Goal: Transaction & Acquisition: Purchase product/service

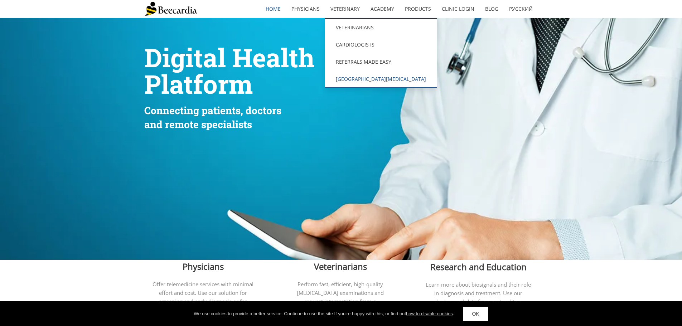
click at [353, 75] on link "[GEOGRAPHIC_DATA][MEDICAL_DATA]" at bounding box center [381, 79] width 112 height 17
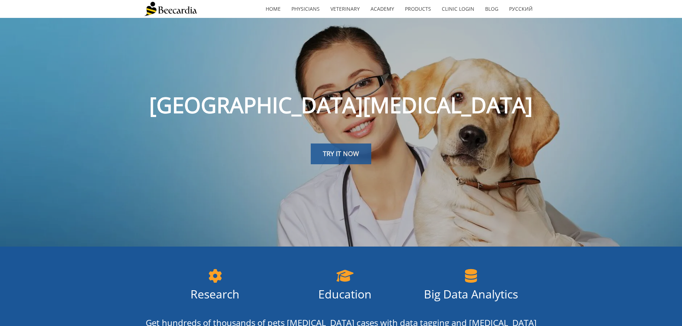
click at [333, 146] on link "TRY IT NOW" at bounding box center [341, 154] width 61 height 21
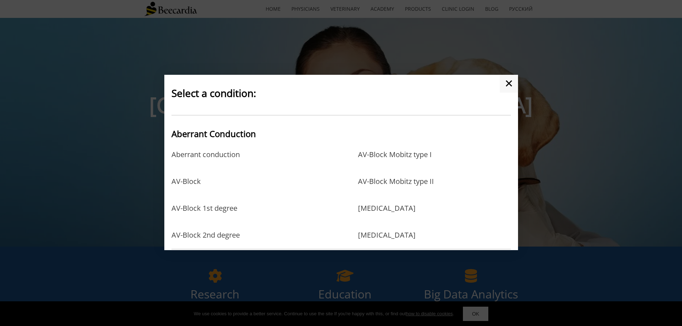
click at [508, 84] on link "✕" at bounding box center [509, 84] width 18 height 18
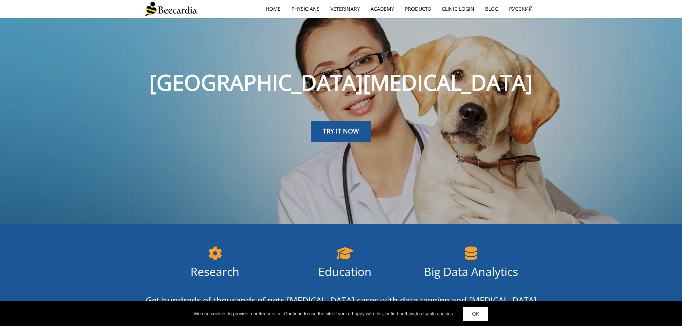
scroll to position [36, 0]
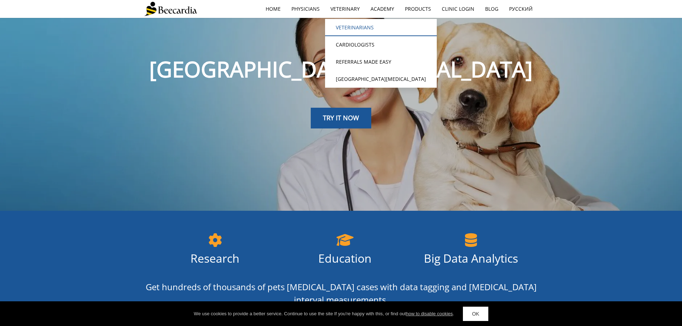
click at [357, 24] on link "Veterinarians" at bounding box center [381, 27] width 112 height 17
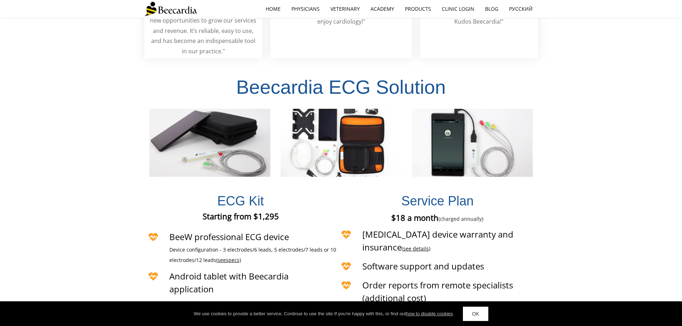
scroll to position [1599, 0]
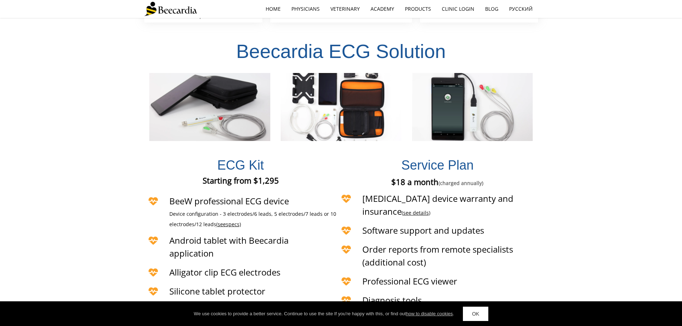
click at [237, 221] on span "specs)" at bounding box center [233, 224] width 15 height 7
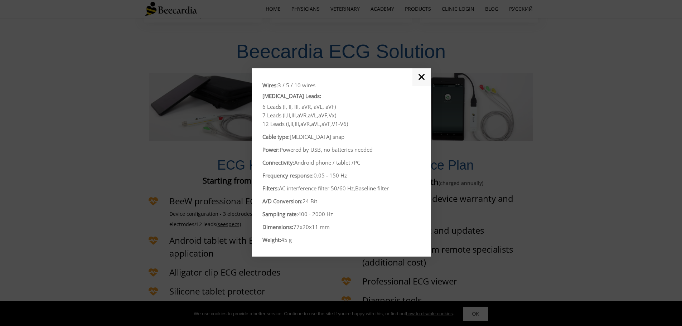
click at [422, 76] on link "✕" at bounding box center [422, 77] width 18 height 18
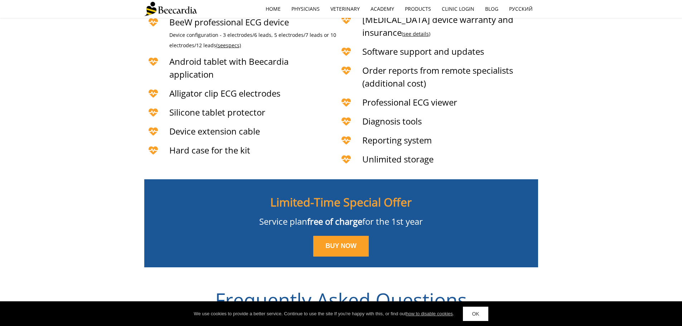
scroll to position [1814, 0]
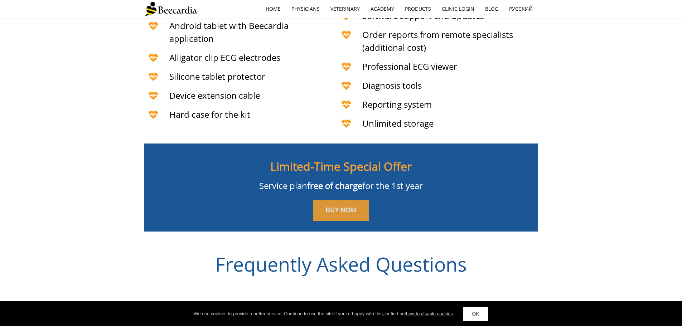
click at [350, 207] on span "BUY NOW" at bounding box center [341, 210] width 31 height 7
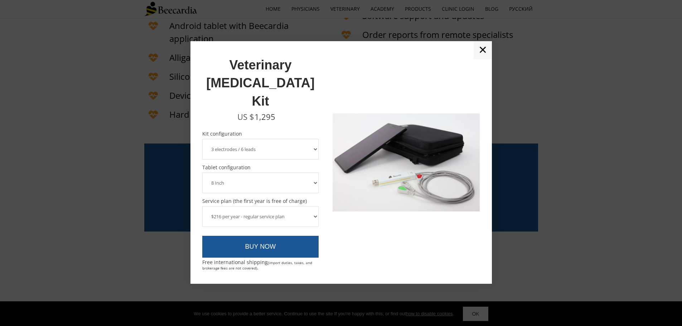
click at [312, 206] on select "$216 per year - regular service plan $120 per year - plan without the device in…" at bounding box center [260, 216] width 117 height 21
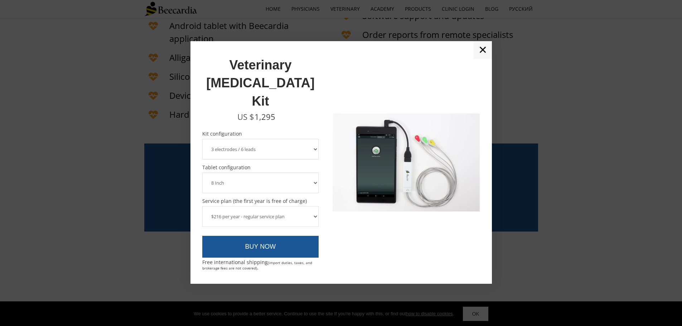
click at [312, 206] on select "$216 per year - regular service plan $120 per year - plan without the device in…" at bounding box center [260, 216] width 117 height 21
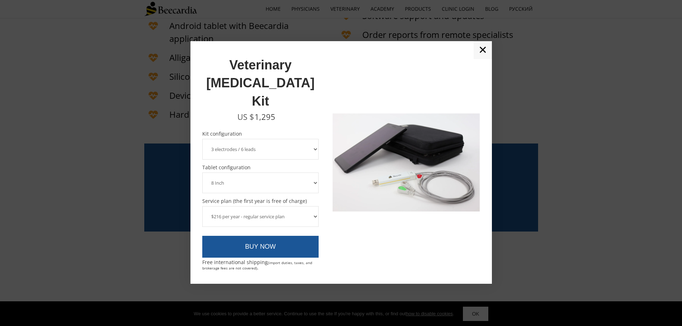
click at [486, 59] on link "✕" at bounding box center [483, 50] width 18 height 18
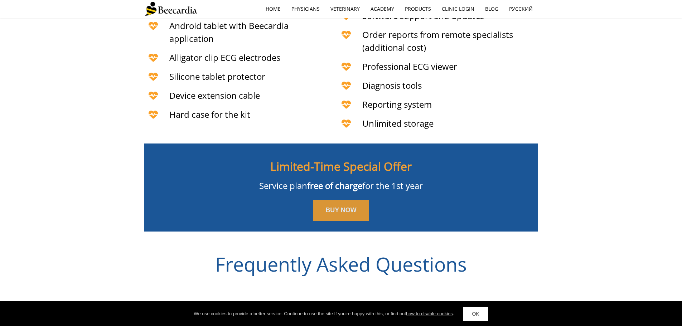
click at [347, 207] on span "BUY NOW" at bounding box center [341, 210] width 31 height 7
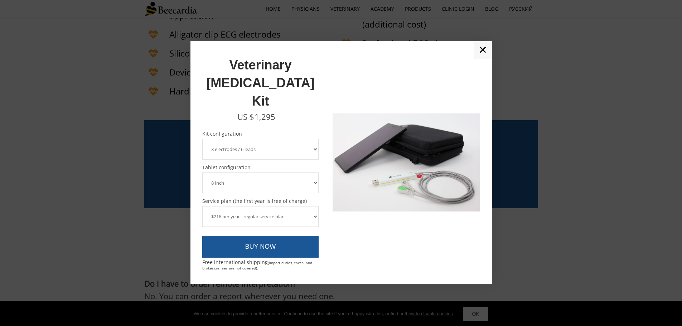
scroll to position [1850, 0]
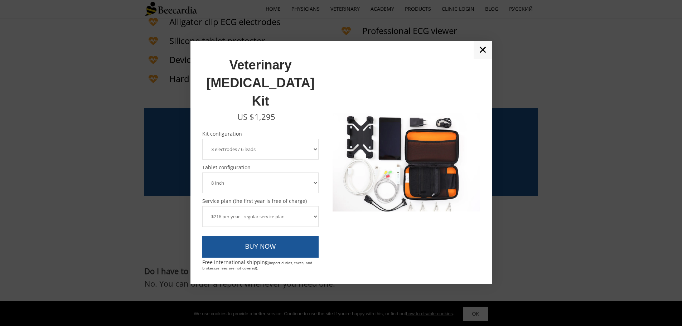
click at [482, 59] on link "✕" at bounding box center [483, 50] width 18 height 18
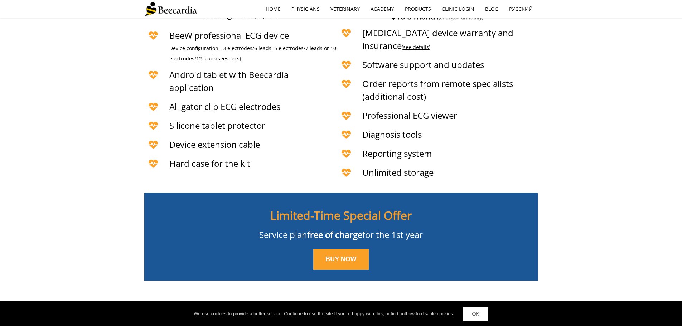
scroll to position [1778, 0]
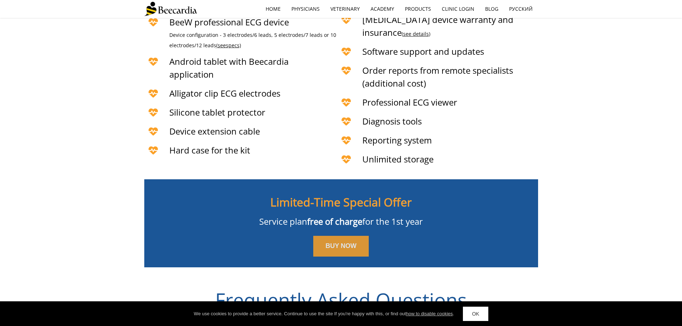
click at [332, 236] on link "BUY NOW" at bounding box center [341, 246] width 56 height 21
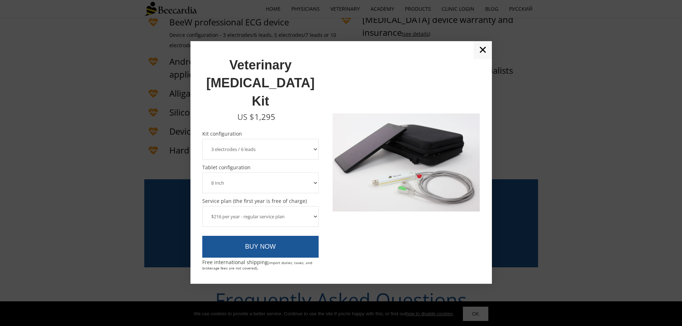
click at [305, 139] on select "3 electrodes / 6 leads 5 electrodes / 7 leads" at bounding box center [260, 149] width 117 height 21
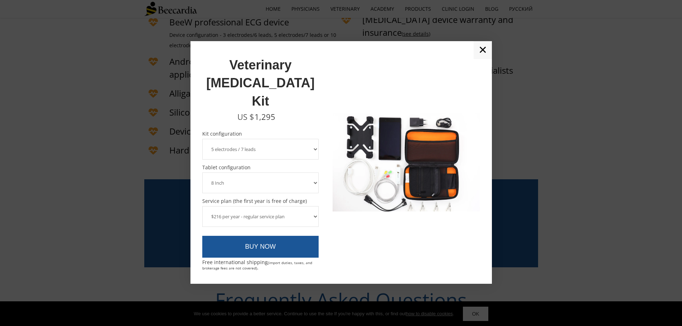
click at [202, 139] on select "3 electrodes / 6 leads 5 electrodes / 7 leads" at bounding box center [260, 149] width 117 height 21
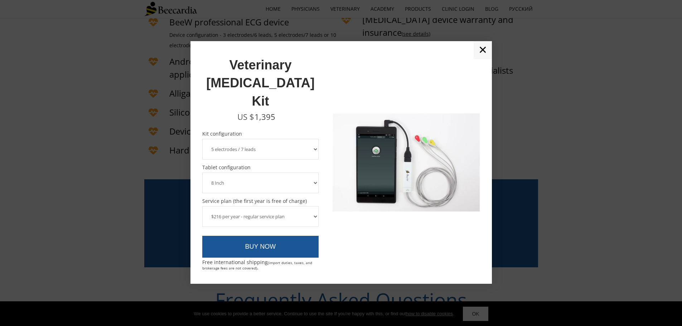
click at [304, 139] on select "3 electrodes / 6 leads 5 electrodes / 7 leads" at bounding box center [260, 149] width 117 height 21
select select "3 electrodes / 6 leads"
click at [202, 139] on select "3 electrodes / 6 leads 5 electrodes / 7 leads" at bounding box center [260, 149] width 117 height 21
click at [316, 91] on div "Veterinary [MEDICAL_DATA] Kit" at bounding box center [260, 82] width 117 height 58
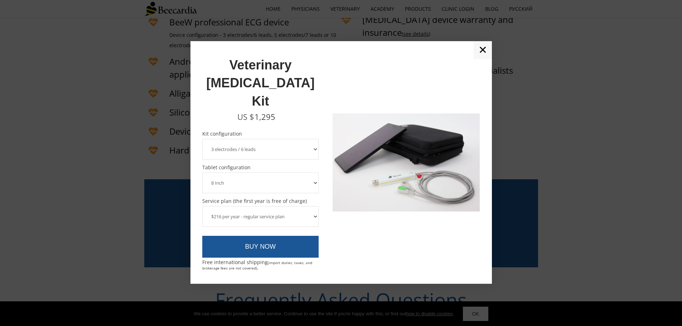
scroll to position [1814, 0]
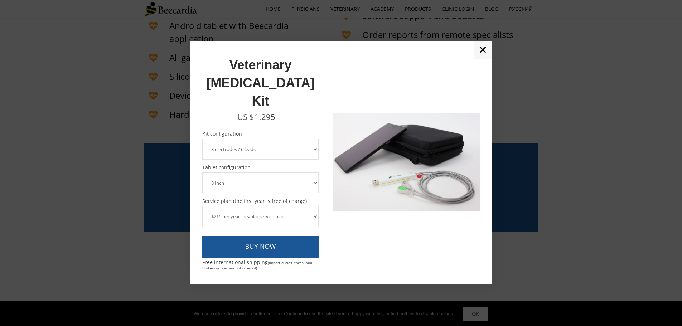
click at [303, 173] on select "8 Inch 10 Inch" at bounding box center [260, 183] width 117 height 21
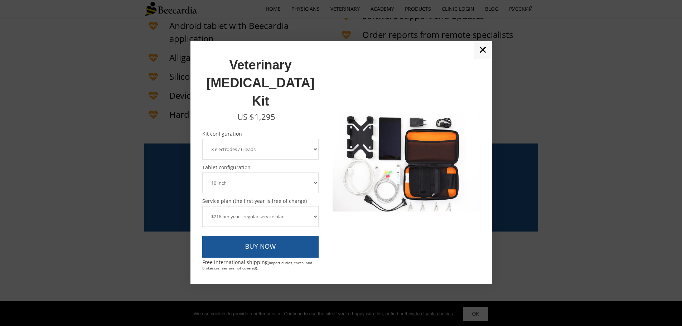
click at [202, 173] on select "8 Inch 10 Inch" at bounding box center [260, 183] width 117 height 21
click at [306, 173] on select "8 Inch 10 Inch" at bounding box center [260, 183] width 117 height 21
select select "8 Inch"
click at [202, 173] on select "8 Inch 10 Inch" at bounding box center [260, 183] width 117 height 21
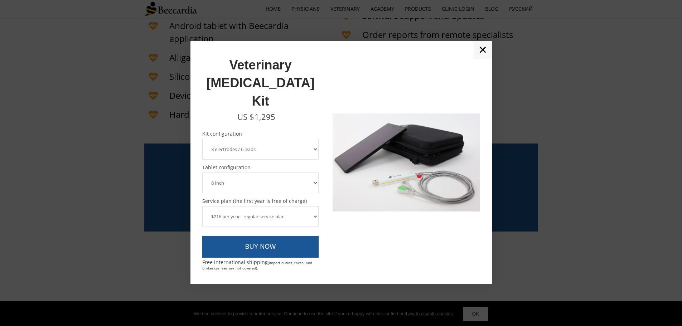
click at [482, 59] on link "✕" at bounding box center [483, 50] width 18 height 18
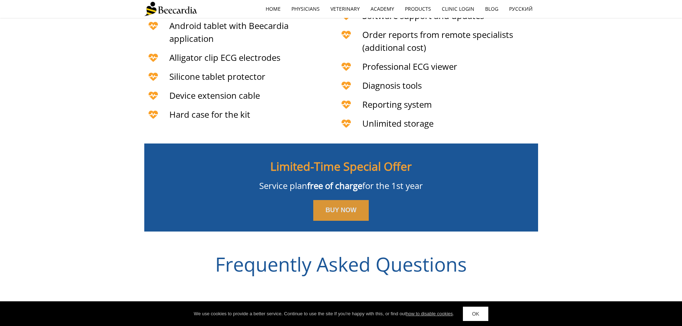
click at [338, 207] on span "BUY NOW" at bounding box center [341, 210] width 31 height 7
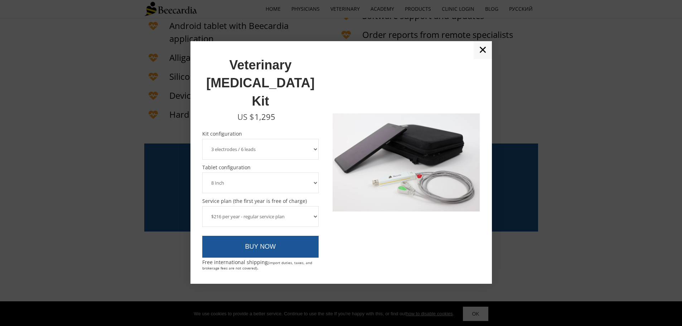
click at [481, 59] on link "✕" at bounding box center [483, 50] width 18 height 18
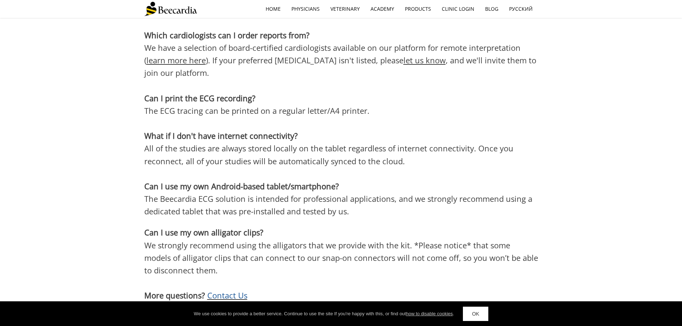
scroll to position [2136, 0]
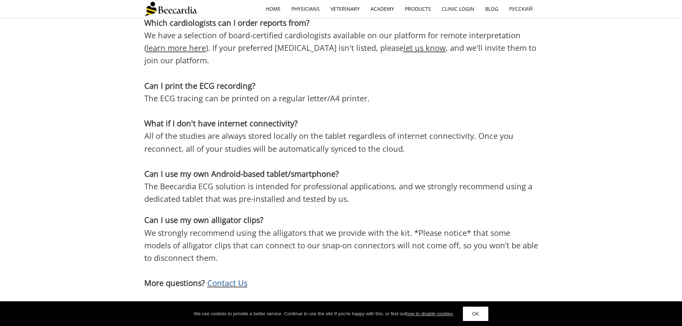
click at [563, 164] on div "Do I have to order remote interpretation? No. You can order a report whenever y…" at bounding box center [341, 146] width 682 height 344
